Goal: Browse casually

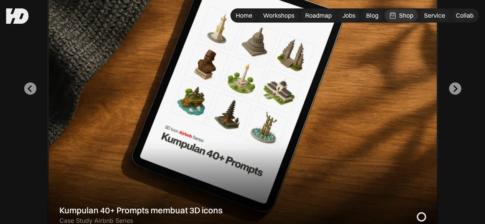
scroll to position [291, 0]
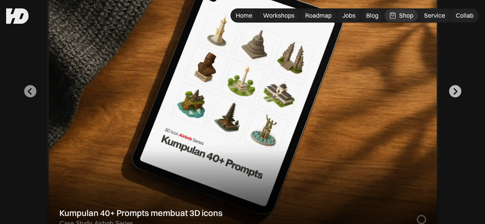
click at [459, 97] on button "Go to first slide" at bounding box center [455, 91] width 12 height 12
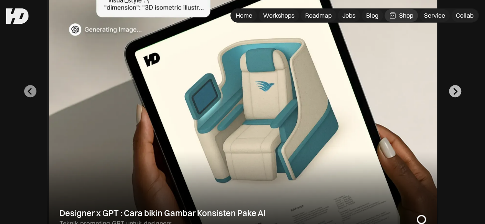
click at [459, 97] on button "Next slide" at bounding box center [455, 91] width 12 height 12
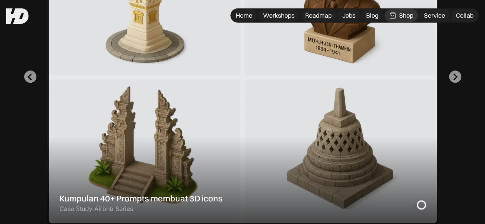
scroll to position [290, 0]
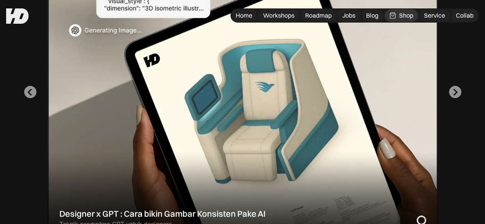
click at [457, 96] on icon "Next slide" at bounding box center [455, 92] width 7 height 7
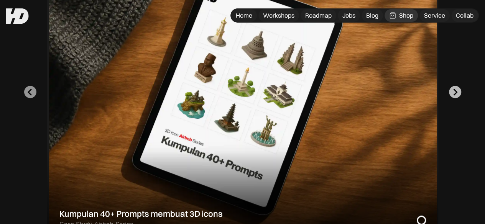
click at [457, 96] on icon "Go to first slide" at bounding box center [455, 92] width 7 height 7
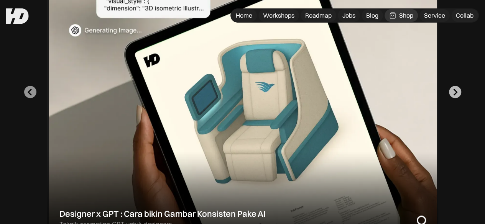
click at [457, 96] on icon "Next slide" at bounding box center [455, 92] width 7 height 7
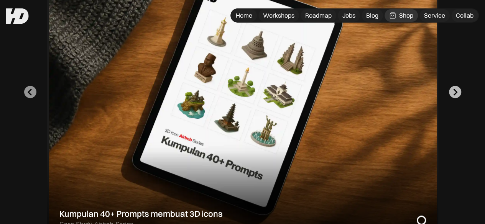
click at [457, 96] on icon "Go to first slide" at bounding box center [455, 92] width 7 height 7
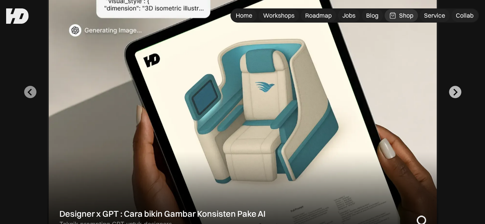
click at [457, 96] on icon "Next slide" at bounding box center [455, 92] width 7 height 7
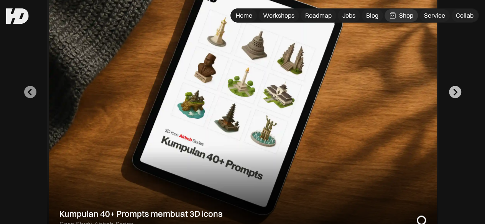
click at [457, 96] on icon "Go to first slide" at bounding box center [455, 92] width 7 height 7
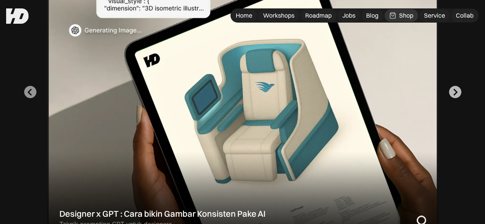
click at [457, 96] on icon "Next slide" at bounding box center [455, 92] width 7 height 7
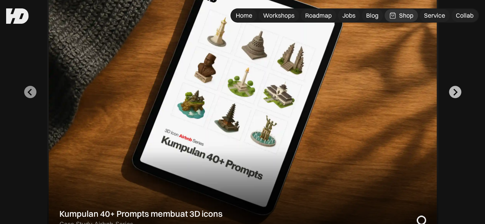
click at [456, 96] on icon "Go to first slide" at bounding box center [455, 92] width 7 height 7
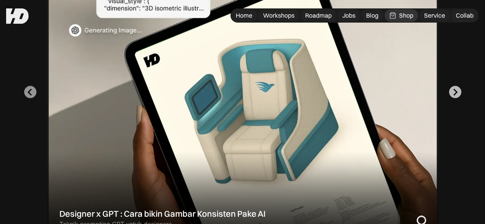
click at [456, 96] on icon "Next slide" at bounding box center [455, 92] width 7 height 7
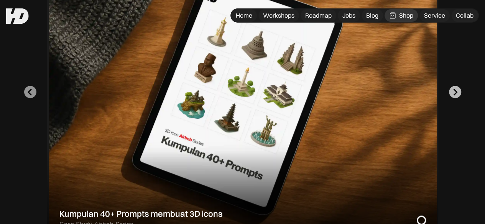
click at [456, 96] on icon "Go to first slide" at bounding box center [455, 92] width 7 height 7
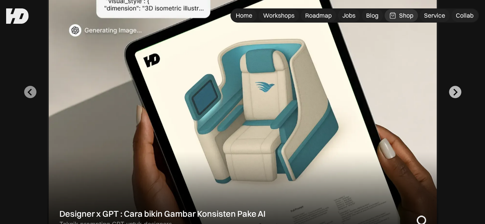
click at [456, 96] on icon "Next slide" at bounding box center [455, 92] width 7 height 7
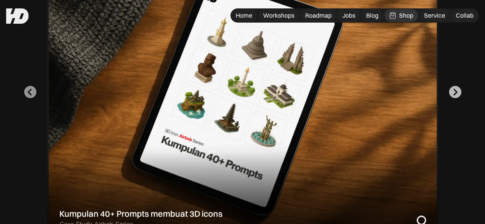
click at [455, 96] on icon "Go to first slide" at bounding box center [455, 92] width 7 height 7
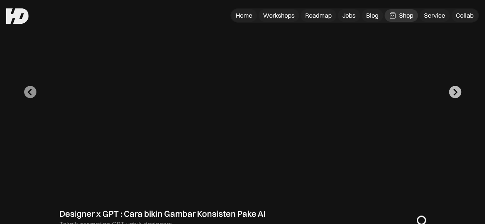
click at [455, 96] on icon "Next slide" at bounding box center [455, 92] width 7 height 7
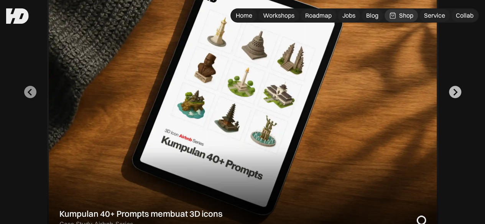
click at [455, 96] on icon "Go to first slide" at bounding box center [455, 92] width 7 height 7
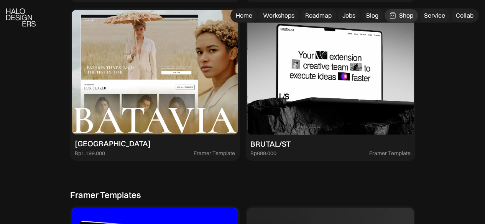
scroll to position [1384, 0]
